Goal: Task Accomplishment & Management: Use online tool/utility

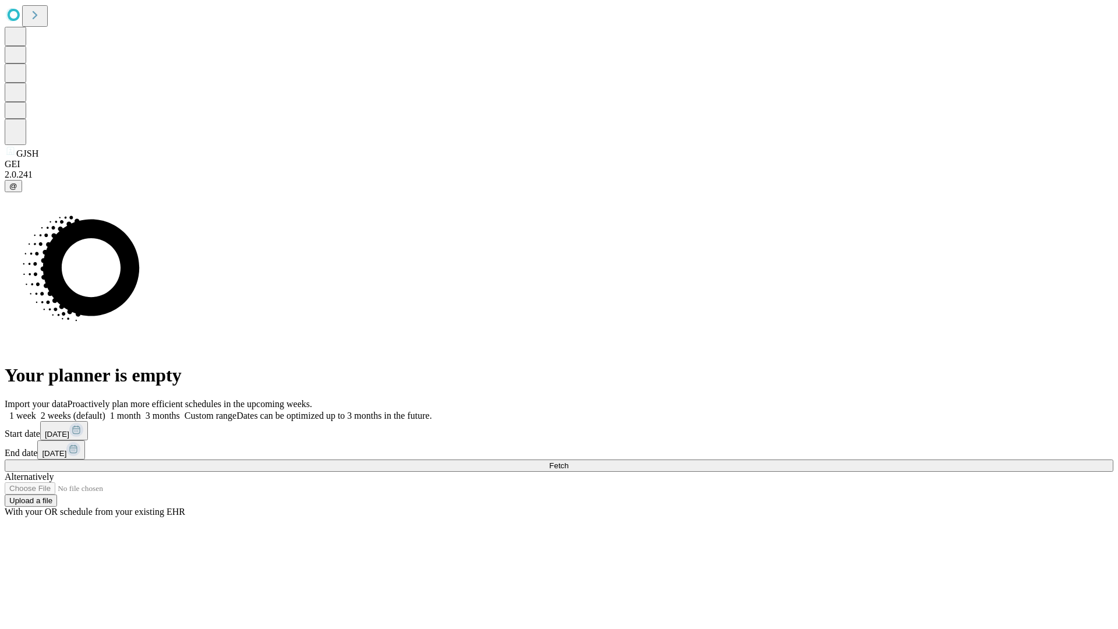
click at [569, 461] on span "Fetch" at bounding box center [558, 465] width 19 height 9
